Goal: Find specific page/section: Find specific page/section

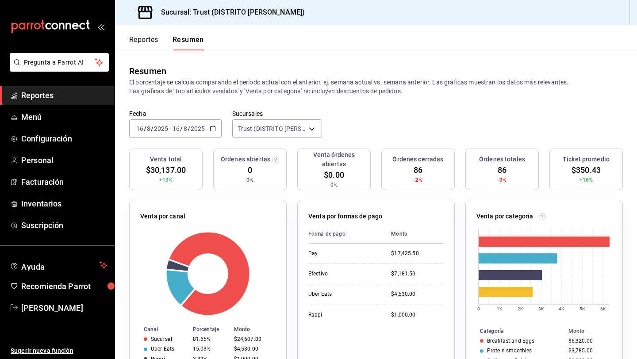
click at [145, 45] on button "Reportes" at bounding box center [143, 42] width 29 height 15
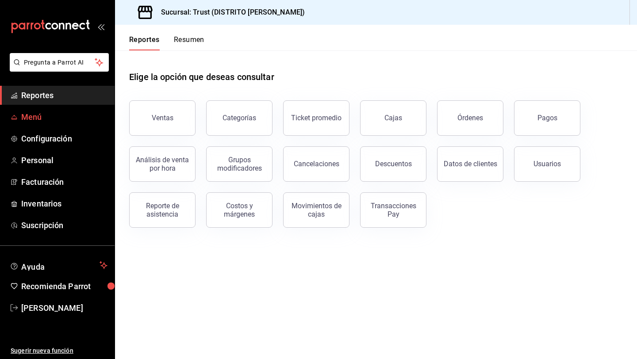
click at [45, 123] on span "Menú" at bounding box center [64, 117] width 86 height 12
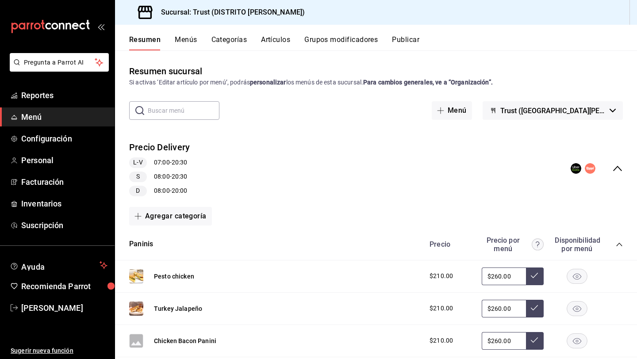
click at [185, 47] on button "Menús" at bounding box center [186, 42] width 22 height 15
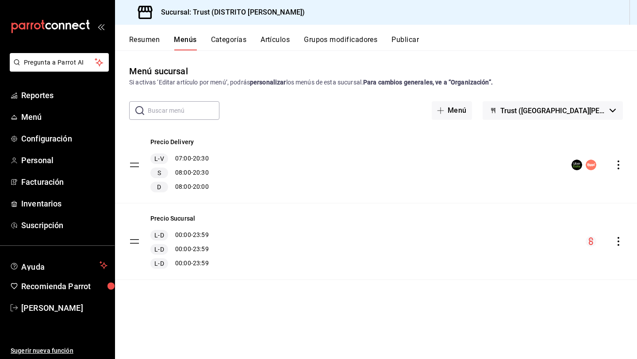
click at [194, 106] on input "text" at bounding box center [184, 111] width 72 height 18
click at [320, 158] on div "Precio Delivery L-V 07:00 - 20:30 S 08:00 - 20:30 D 08:00 - 20:00" at bounding box center [376, 165] width 522 height 76
click at [230, 37] on button "Categorías" at bounding box center [229, 42] width 36 height 15
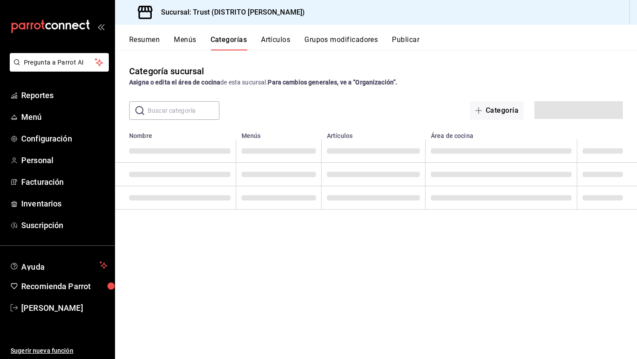
click at [275, 38] on button "Artículos" at bounding box center [275, 42] width 29 height 15
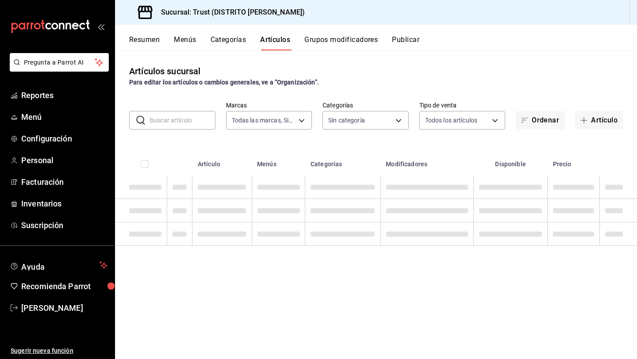
type input "72f3e262-a117-4a61-9875-69b563972005"
type input "181d9073-e3f0-4436-9708-b6ce68a025ff,83f3dab8-a980-4205-9797-de4d1f5d522f,dc5c2…"
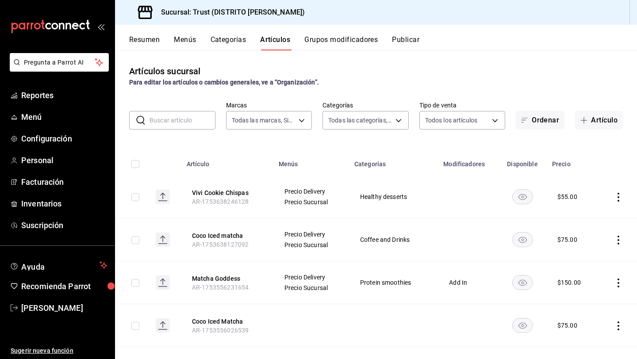
click at [179, 124] on input "text" at bounding box center [183, 121] width 66 height 18
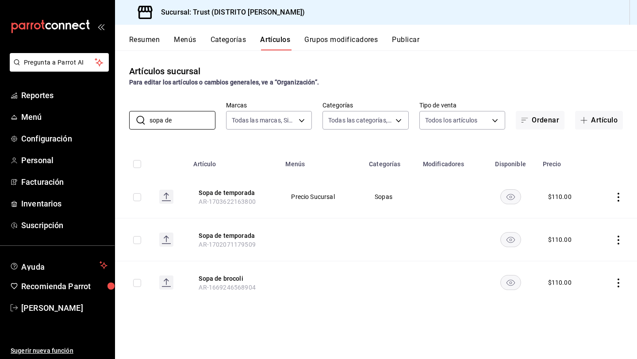
type input "sopa de"
click at [176, 132] on div "Artículos sucursal Para editar los artículos o cambios generales, ve a “Organiz…" at bounding box center [376, 204] width 522 height 308
click at [176, 121] on input "sopa de" at bounding box center [183, 121] width 66 height 18
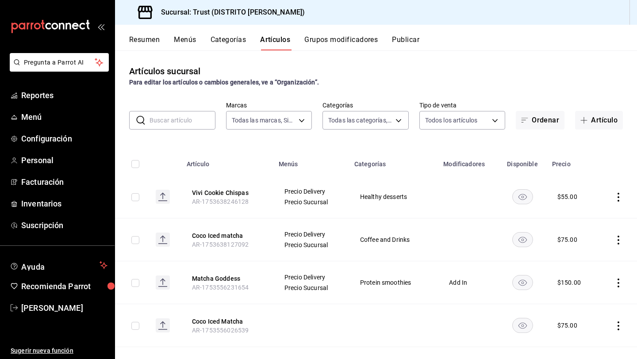
click at [141, 44] on button "Resumen" at bounding box center [144, 42] width 31 height 15
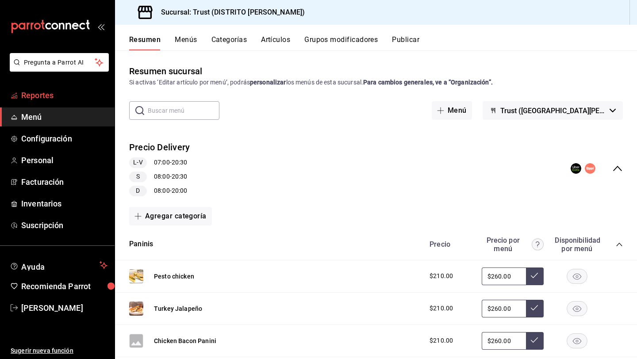
click at [65, 102] on link "Reportes" at bounding box center [57, 95] width 115 height 19
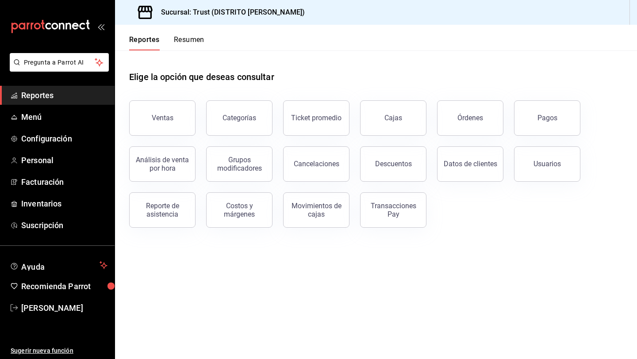
click at [186, 43] on button "Resumen" at bounding box center [189, 42] width 31 height 15
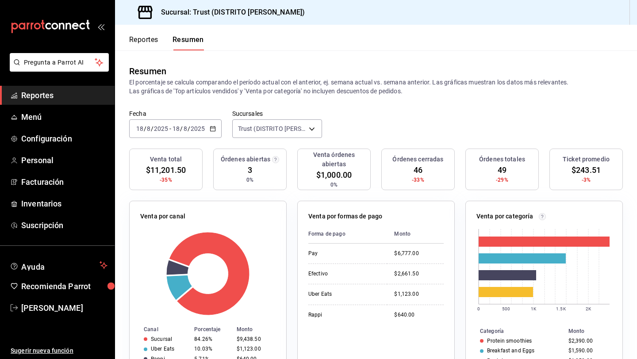
click at [143, 43] on button "Reportes" at bounding box center [143, 42] width 29 height 15
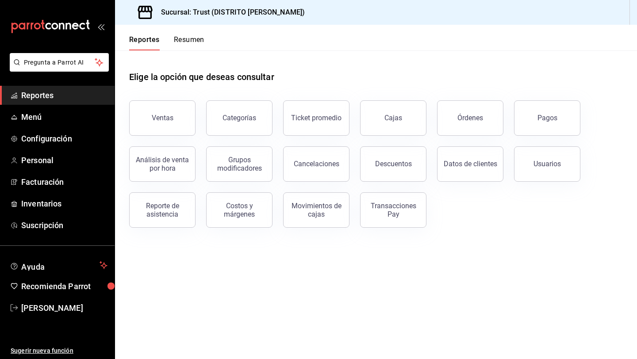
click at [190, 42] on button "Resumen" at bounding box center [189, 42] width 31 height 15
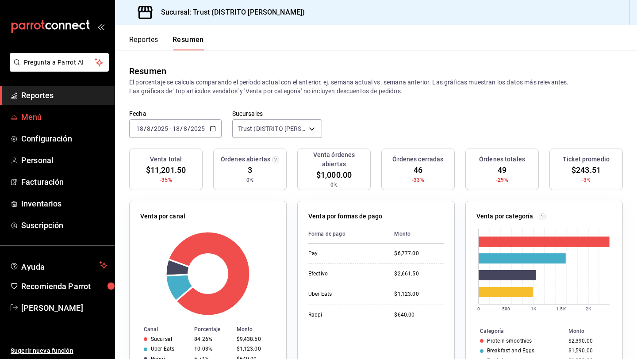
click at [37, 119] on span "Menú" at bounding box center [64, 117] width 86 height 12
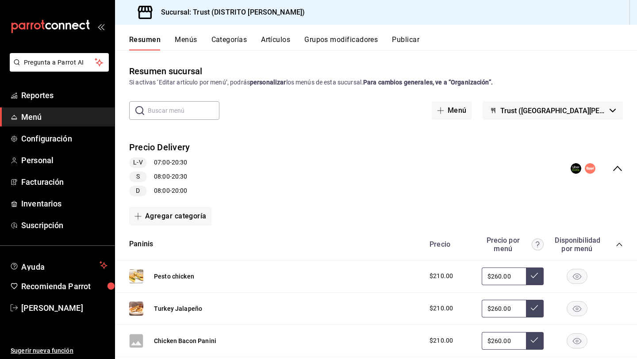
click at [605, 193] on div "Precio Delivery L-V 07:00 - 20:30 S 08:00 - 20:30 D 08:00 - 20:00" at bounding box center [376, 168] width 522 height 69
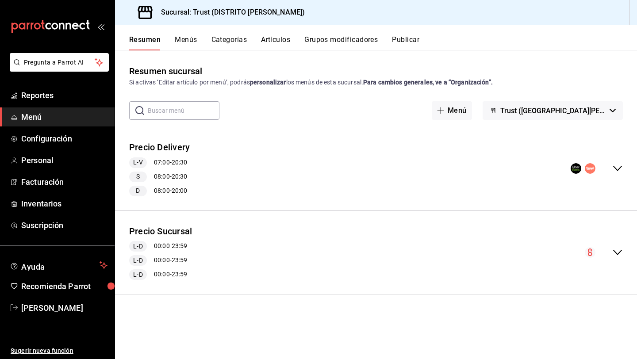
click at [620, 169] on icon "collapse-menu-row" at bounding box center [618, 168] width 11 height 11
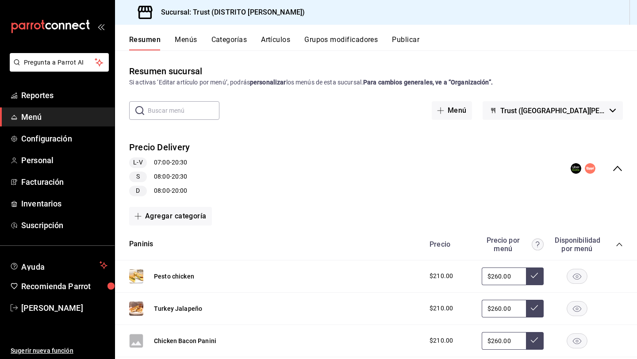
click at [620, 169] on icon "collapse-menu-row" at bounding box center [618, 168] width 11 height 11
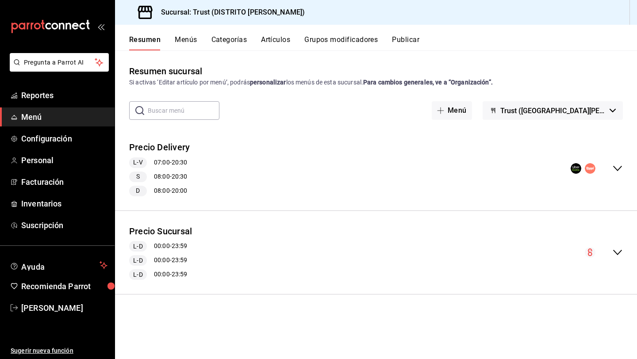
click at [617, 170] on icon "collapse-menu-row" at bounding box center [618, 168] width 11 height 11
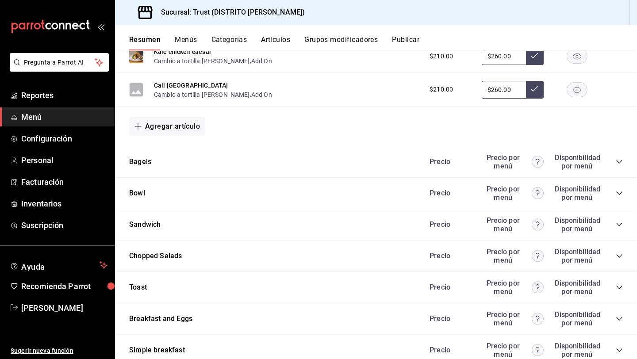
scroll to position [470, 0]
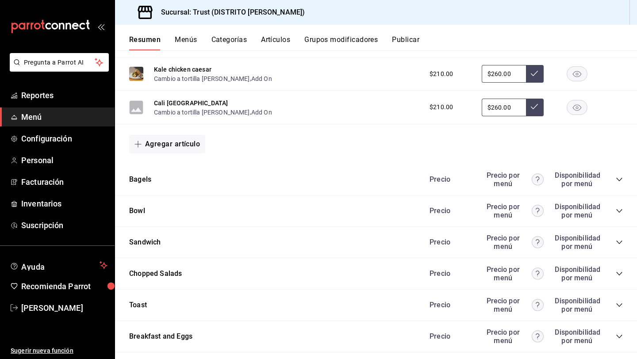
click at [623, 173] on div "Precio Precio por menú Disponibilidad por menú" at bounding box center [522, 179] width 202 height 17
click at [617, 181] on icon "collapse-category-row" at bounding box center [619, 179] width 7 height 7
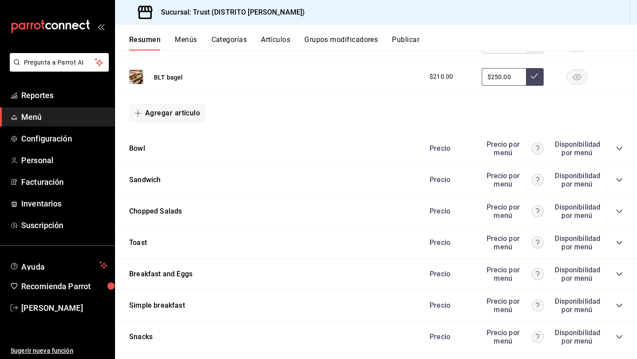
scroll to position [701, 0]
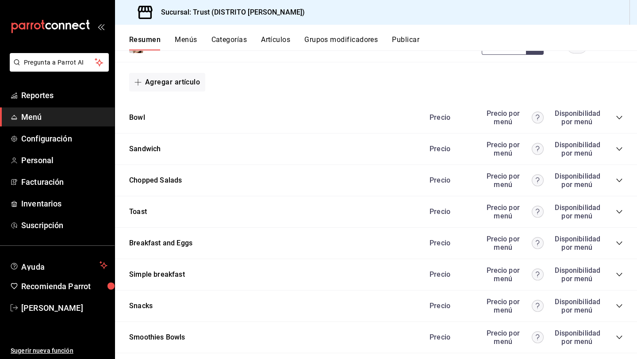
click at [623, 118] on div "Bowl Precio Precio por menú Disponibilidad por menú" at bounding box center [376, 117] width 522 height 31
click at [617, 117] on icon "collapse-category-row" at bounding box center [619, 118] width 6 height 4
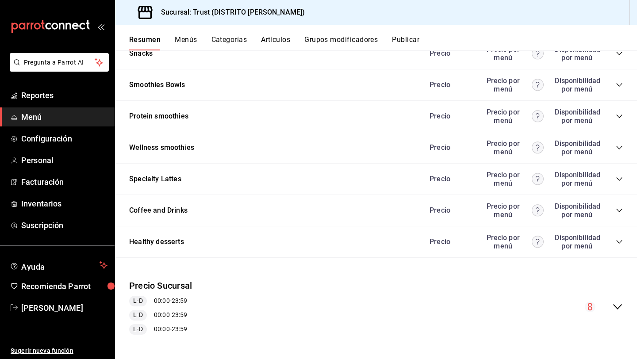
scroll to position [1098, 0]
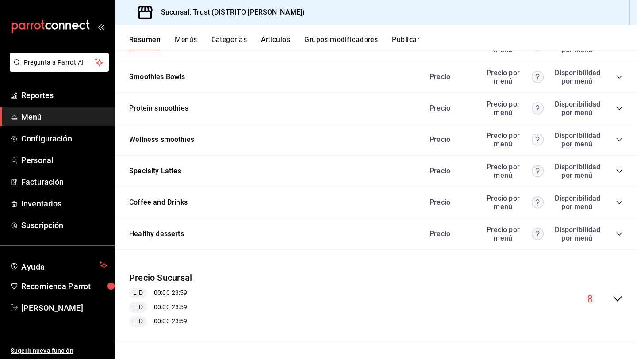
click at [618, 236] on icon "collapse-category-row" at bounding box center [619, 234] width 7 height 7
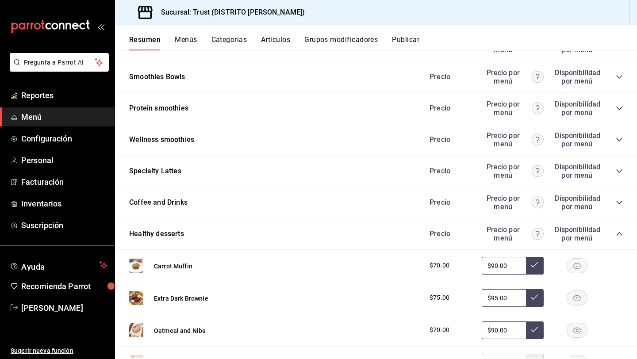
click at [624, 207] on div "Coffee and Drinks Precio Precio por menú Disponibilidad por menú" at bounding box center [376, 202] width 522 height 31
click at [621, 206] on div "Precio Precio por menú Disponibilidad por menú" at bounding box center [522, 202] width 202 height 17
click at [620, 201] on icon "collapse-category-row" at bounding box center [619, 202] width 7 height 7
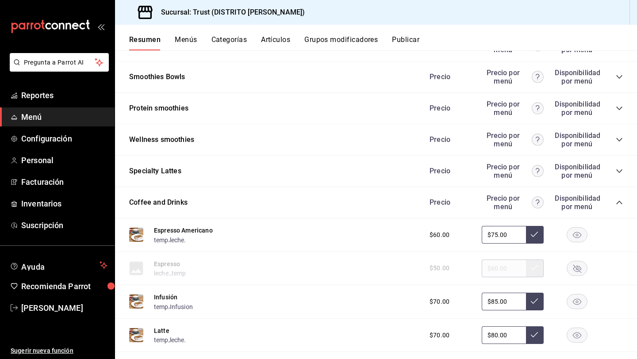
click at [617, 173] on icon "collapse-category-row" at bounding box center [619, 171] width 7 height 7
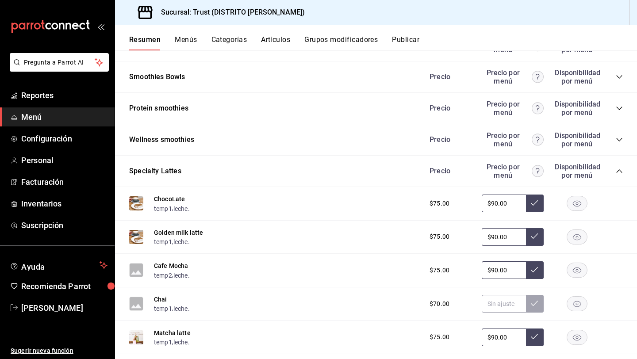
click at [617, 170] on icon "collapse-category-row" at bounding box center [619, 171] width 7 height 7
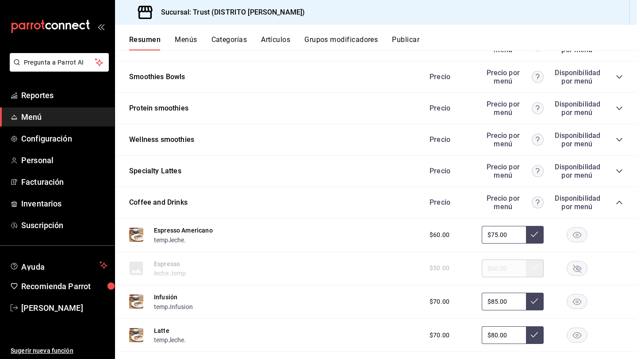
click at [614, 208] on div "Precio Precio por menú Disponibilidad por menú" at bounding box center [522, 202] width 202 height 17
click at [617, 204] on icon "collapse-category-row" at bounding box center [619, 202] width 7 height 7
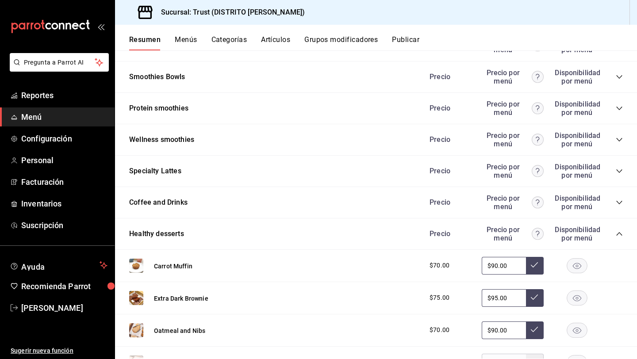
click at [182, 41] on button "Menús" at bounding box center [186, 42] width 22 height 15
